Goal: Find specific page/section

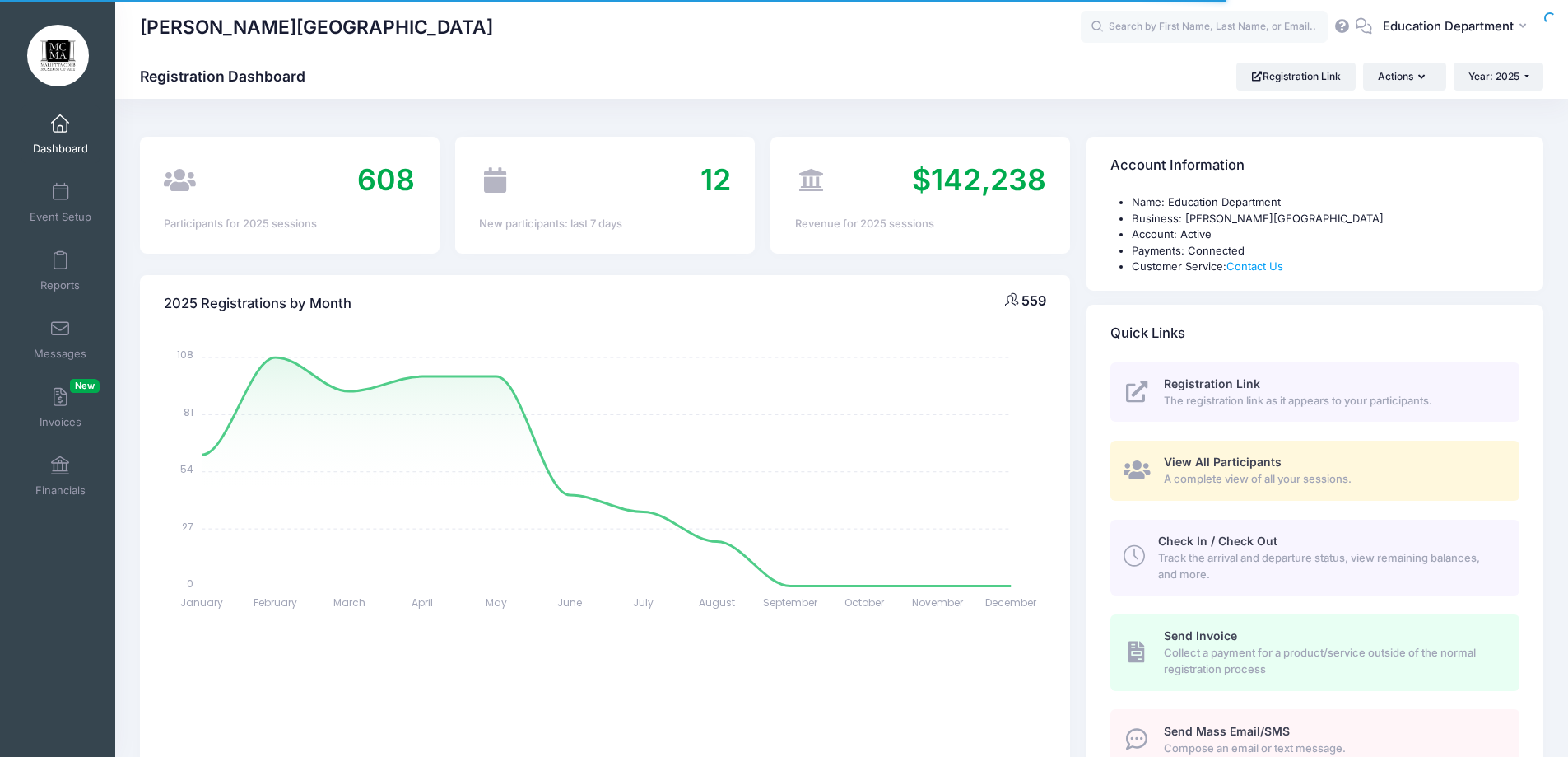
select select
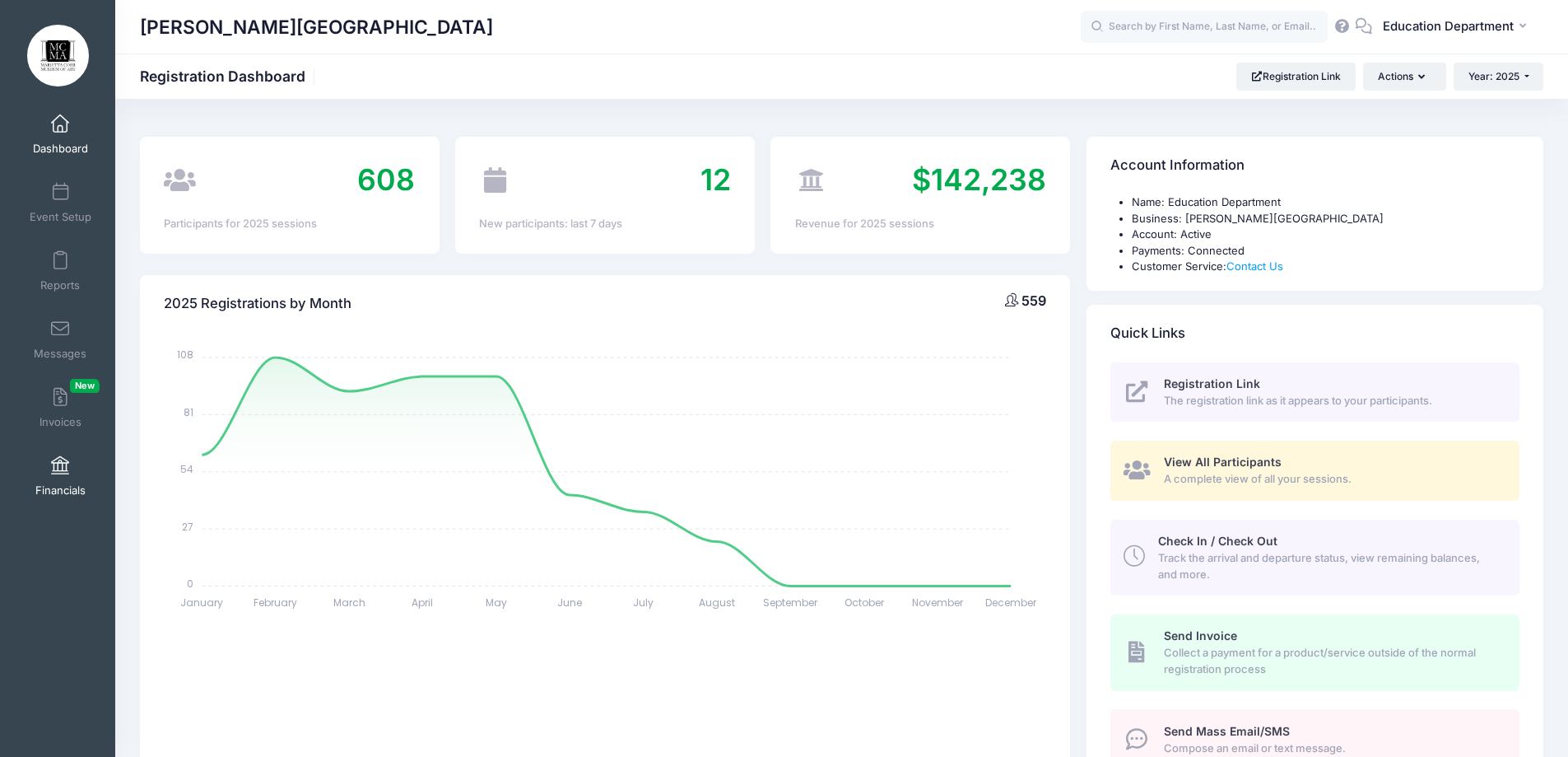
click at [60, 474] on span at bounding box center [60, 465] width 0 height 18
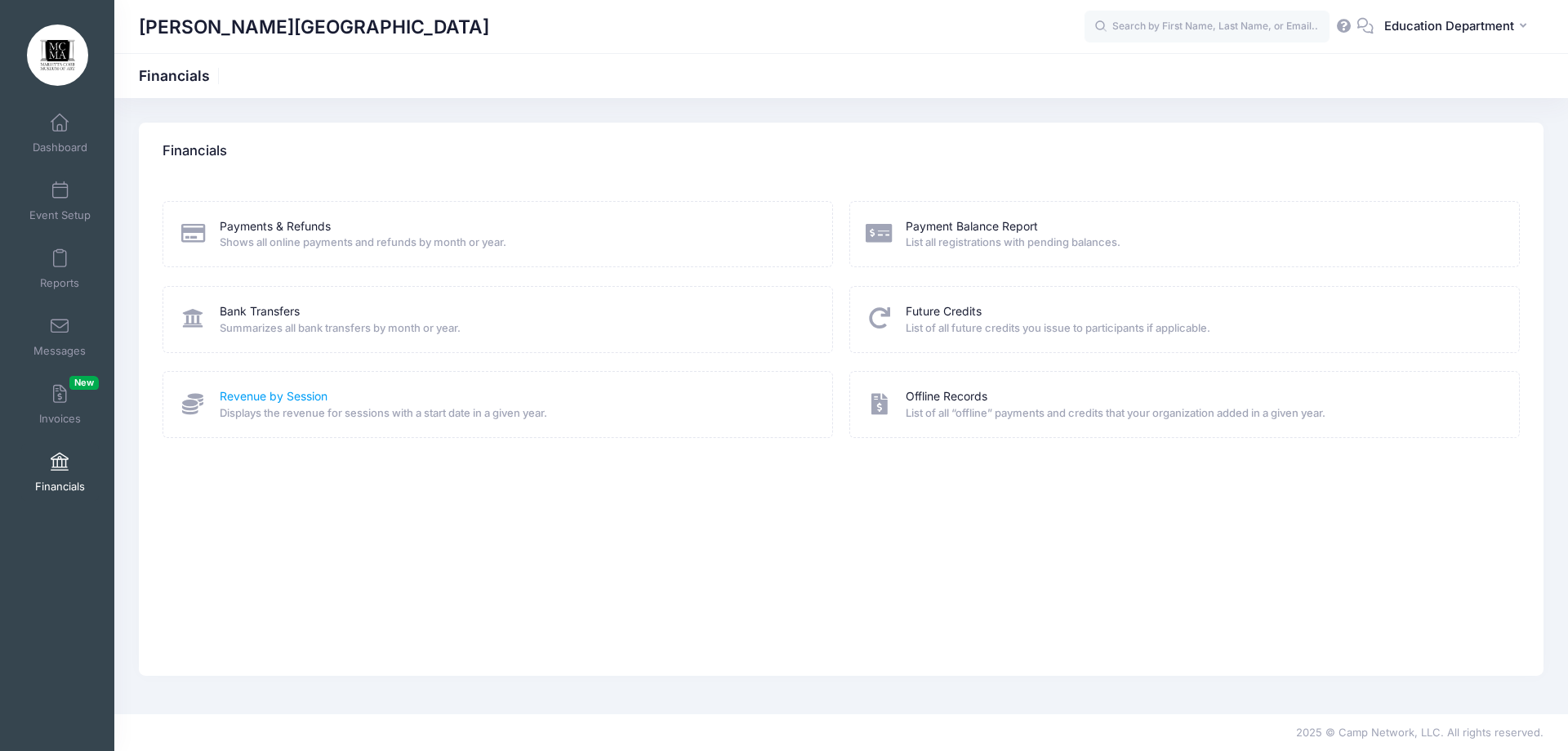
click at [295, 398] on link "Revenue by Session" at bounding box center [273, 396] width 108 height 17
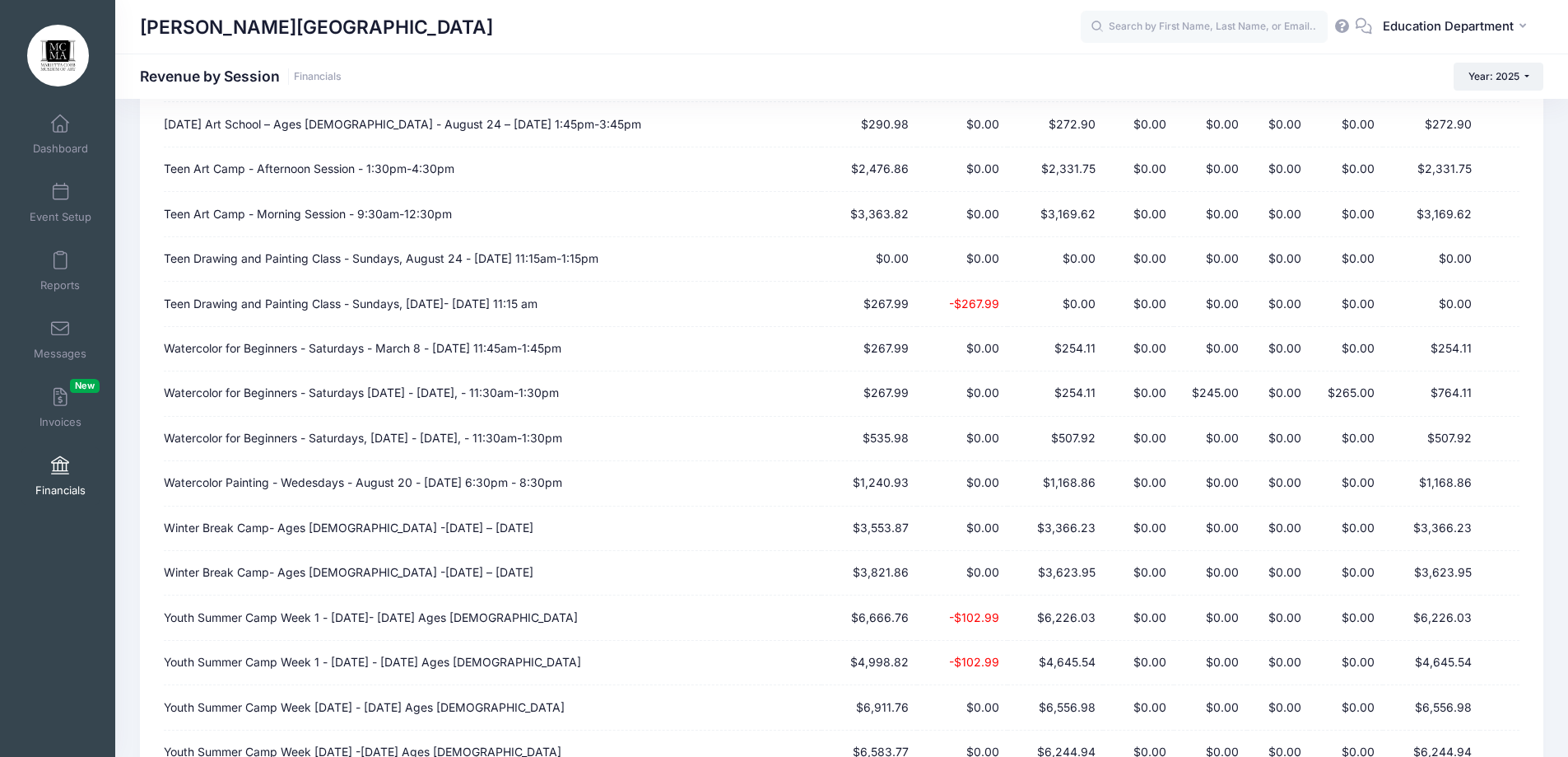
scroll to position [7689, 0]
